Goal: Entertainment & Leisure: Consume media (video, audio)

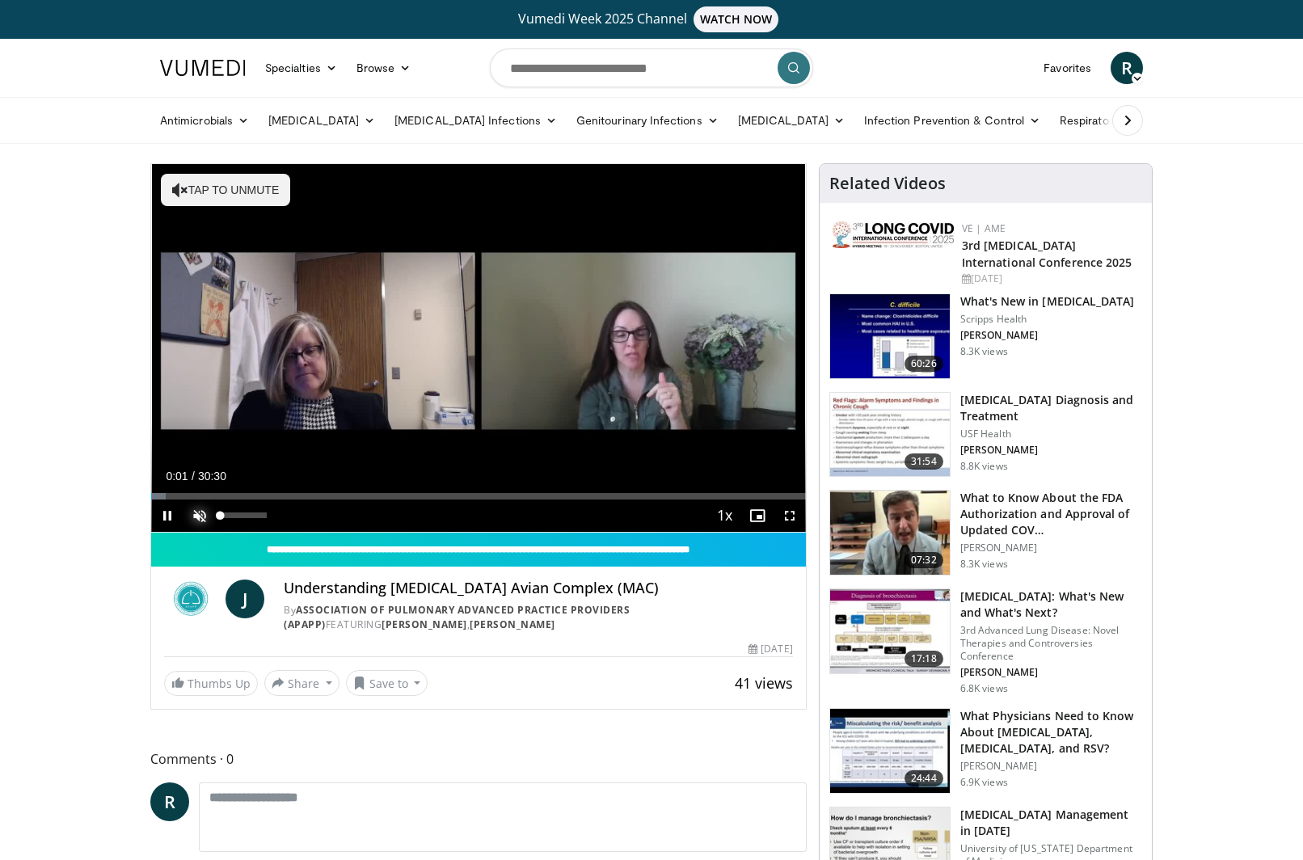
click at [201, 512] on span "Video Player" at bounding box center [199, 516] width 32 height 32
click at [240, 517] on div "44%" at bounding box center [243, 515] width 46 height 6
click at [234, 516] on video-js "**********" at bounding box center [478, 348] width 655 height 369
click at [786, 511] on span "Video Player" at bounding box center [790, 516] width 32 height 32
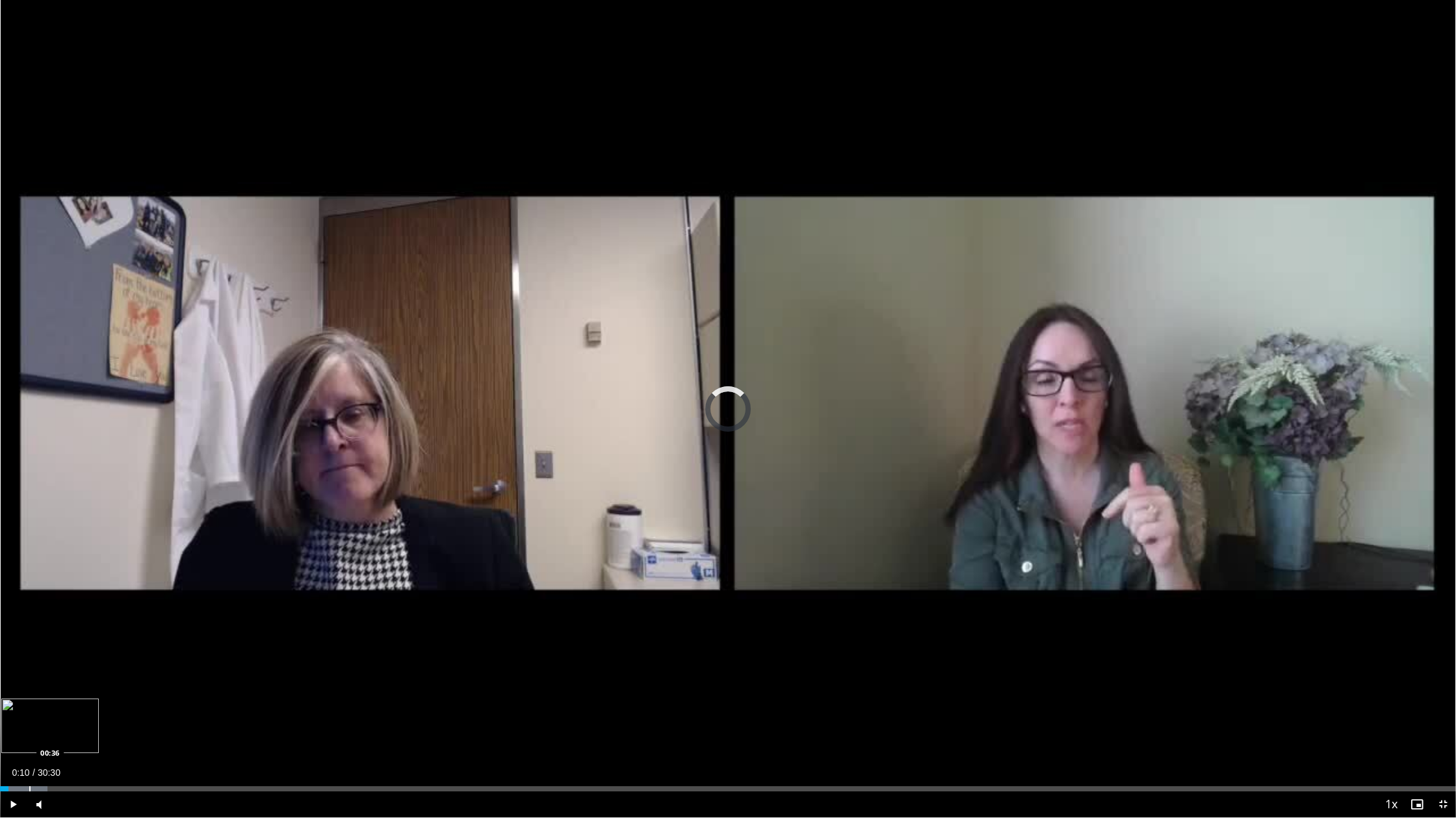
click at [29, 690] on div "Progress Bar" at bounding box center [30, 789] width 2 height 5
click at [43, 690] on div "Progress Bar" at bounding box center [43, 789] width 2 height 5
click at [51, 690] on div "Progress Bar" at bounding box center [51, 789] width 2 height 5
click at [62, 690] on div "Progress Bar" at bounding box center [63, 789] width 2 height 5
click at [73, 690] on div "Progress Bar" at bounding box center [74, 789] width 2 height 5
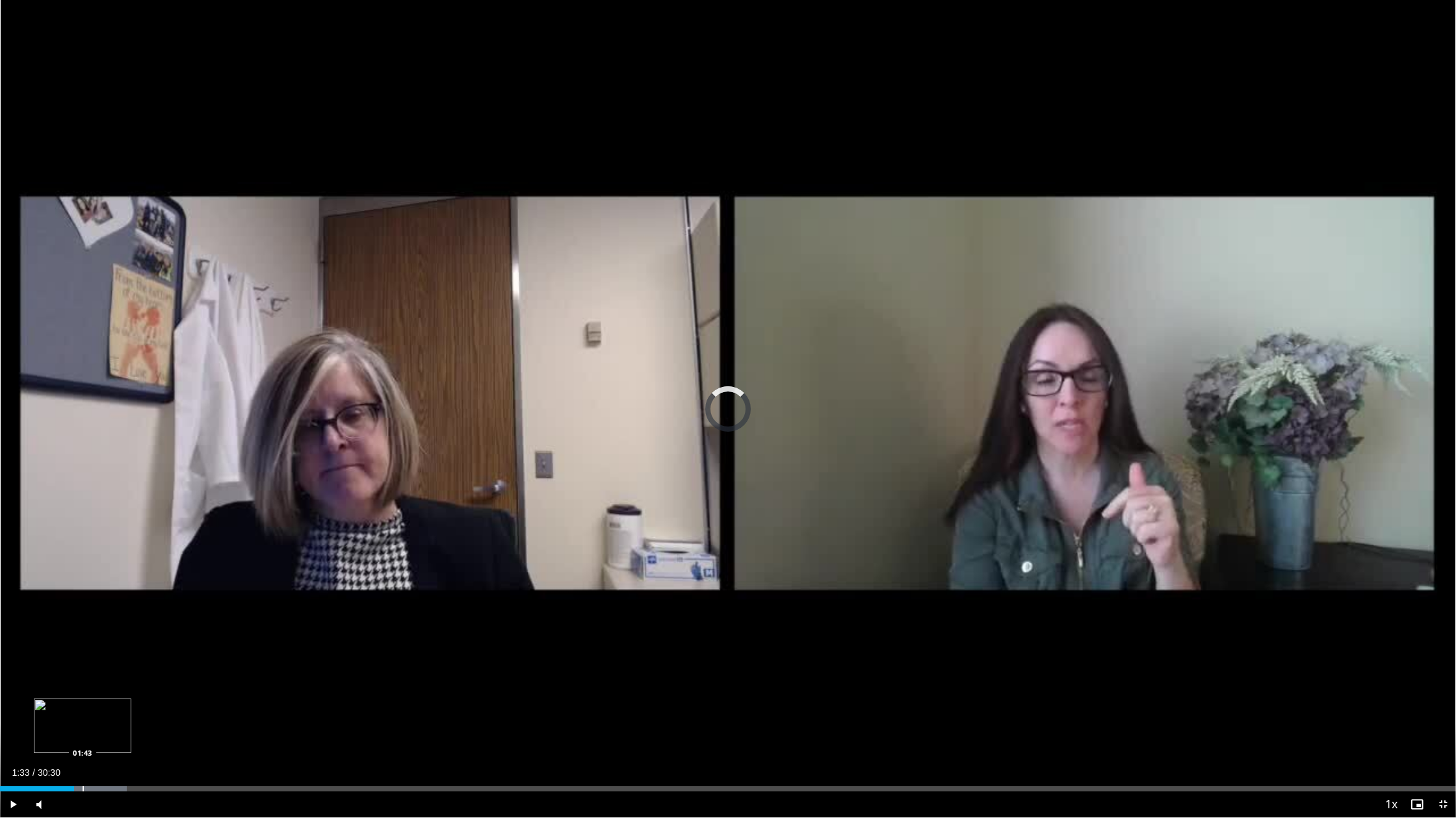
click at [83, 690] on div "Progress Bar" at bounding box center [84, 789] width 2 height 5
click at [88, 690] on div "Progress Bar" at bounding box center [89, 789] width 2 height 5
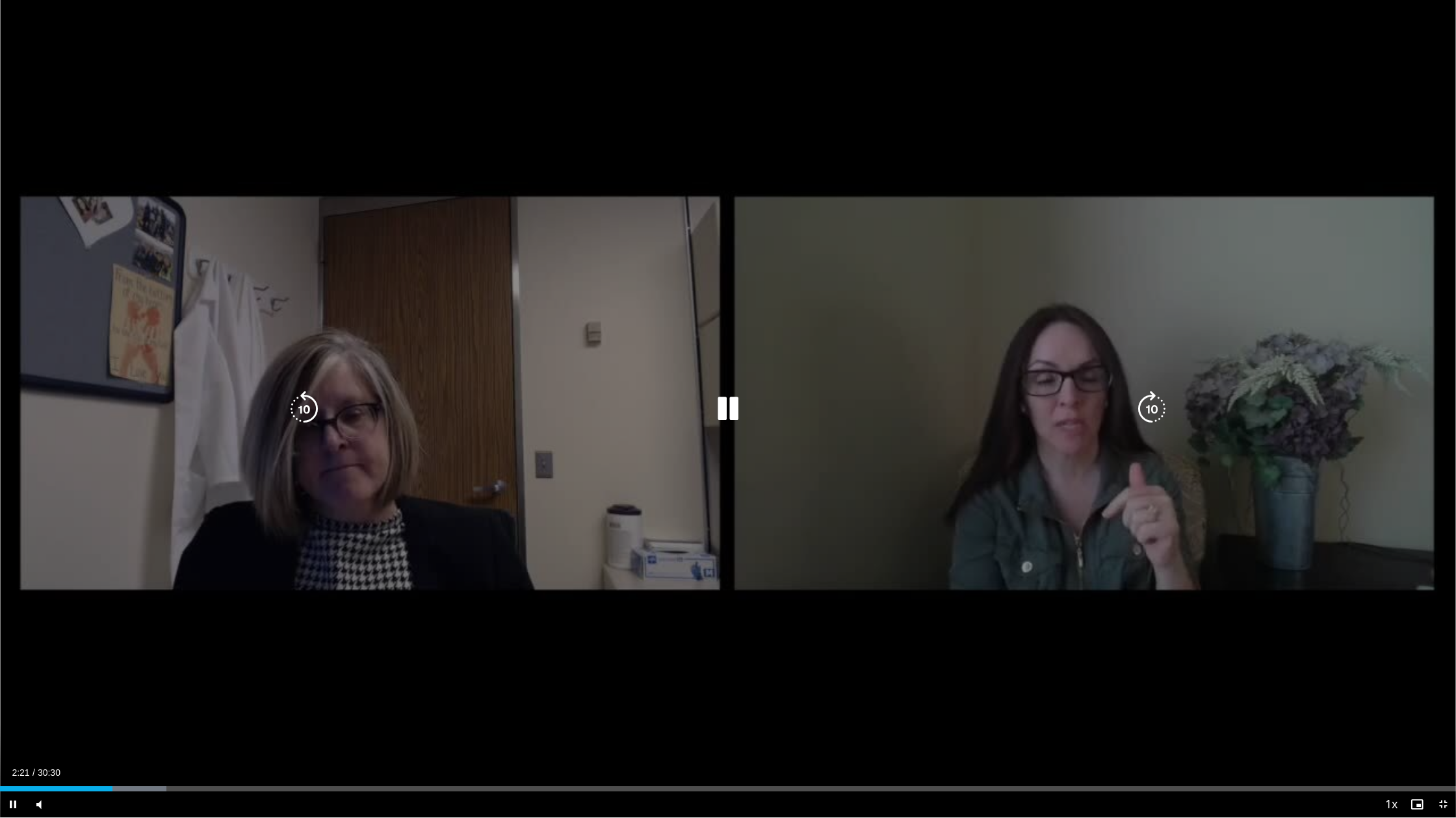
click at [726, 406] on icon "Video Player" at bounding box center [728, 409] width 36 height 36
